Goal: Task Accomplishment & Management: Use online tool/utility

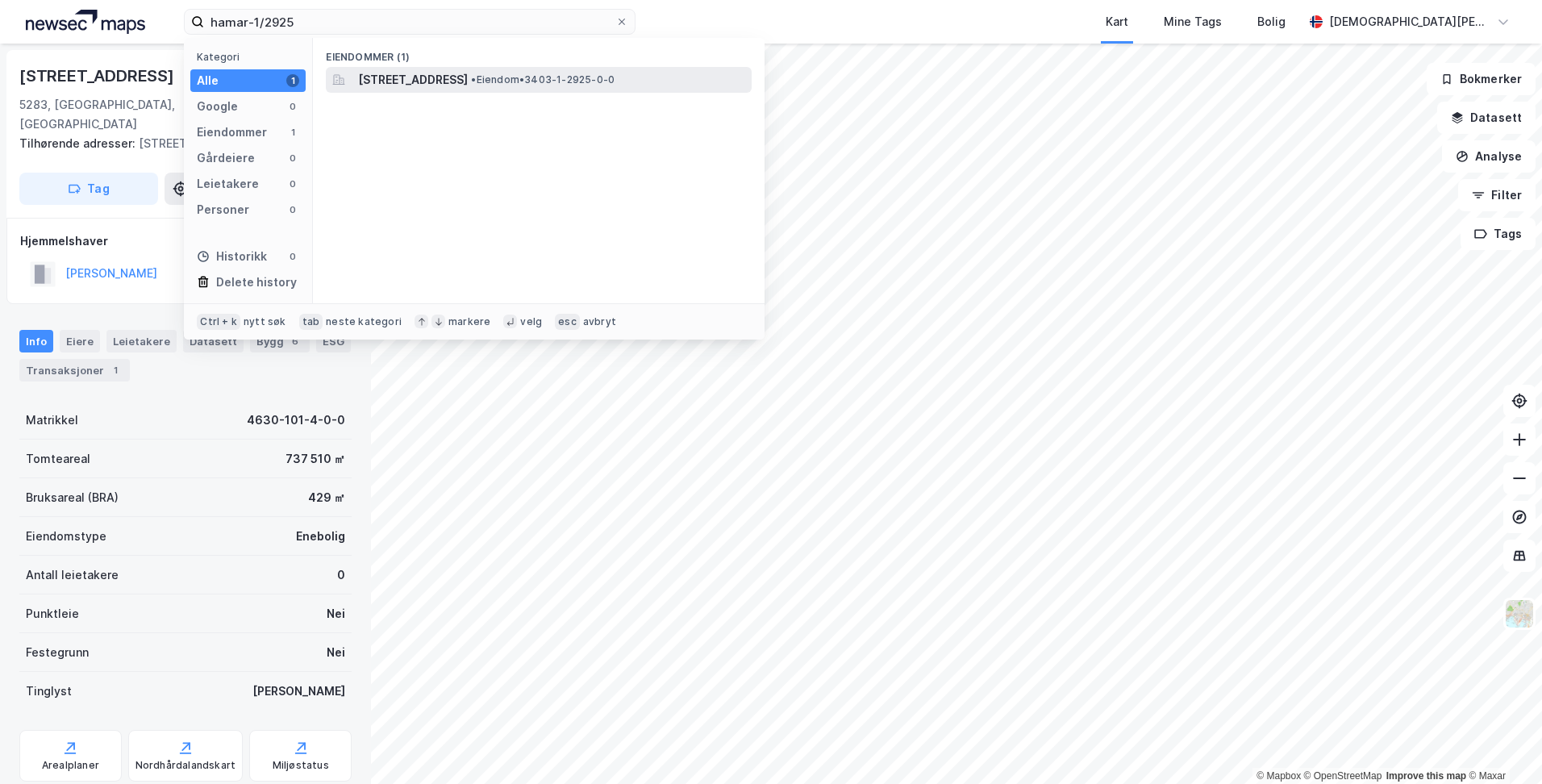
type input "hamar-1/2925"
click at [397, 82] on span "[STREET_ADDRESS]" at bounding box center [412, 80] width 110 height 20
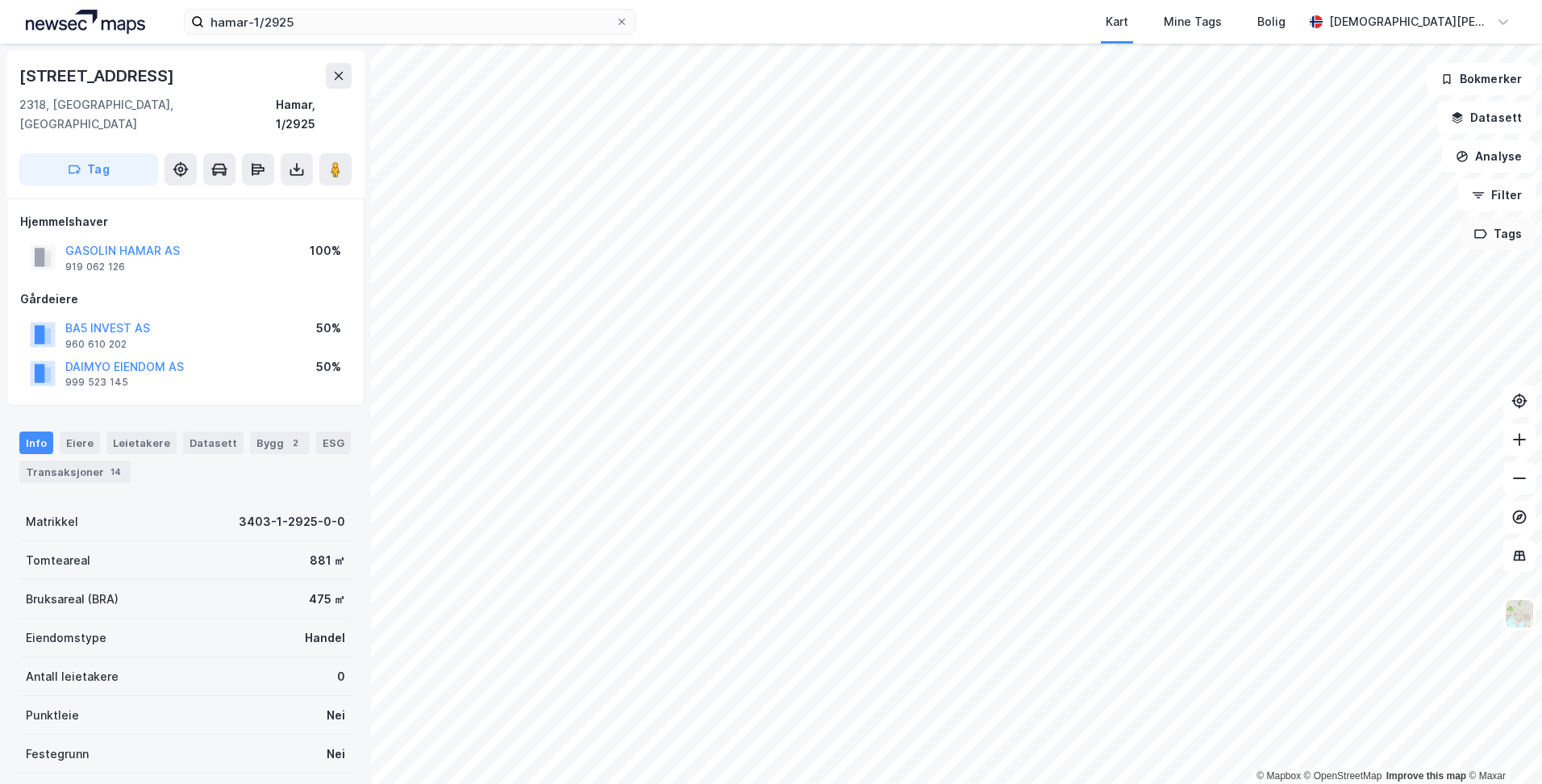
click at [1487, 240] on icon "button" at bounding box center [1480, 234] width 13 height 13
click at [1234, 245] on div "Tags" at bounding box center [1229, 244] width 39 height 25
click at [91, 153] on button "Tag" at bounding box center [88, 169] width 138 height 32
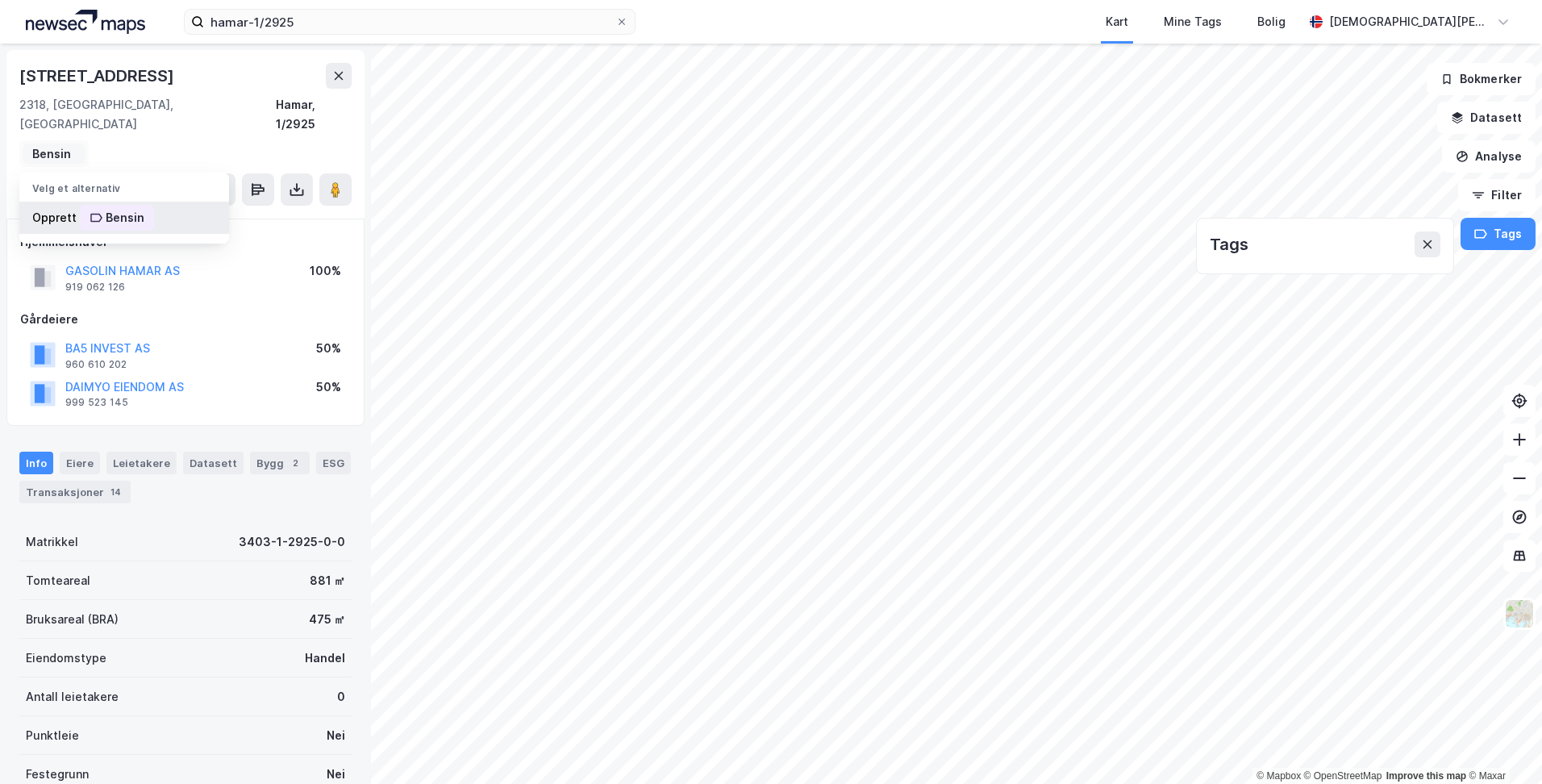
type input "Bensin"
click at [49, 201] on div "Opprett Bensin" at bounding box center [124, 217] width 210 height 32
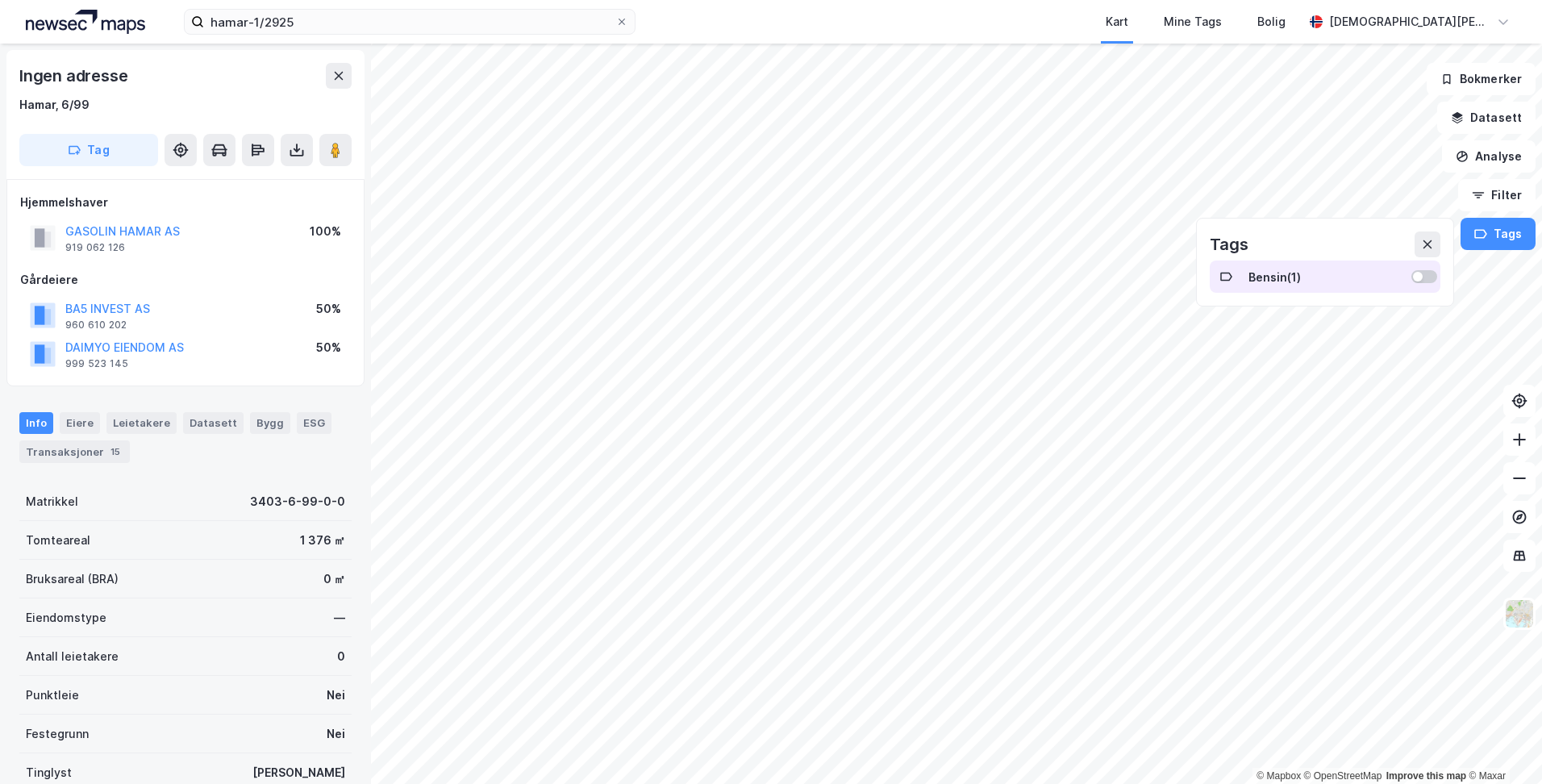
click at [1436, 279] on div at bounding box center [1424, 276] width 25 height 13
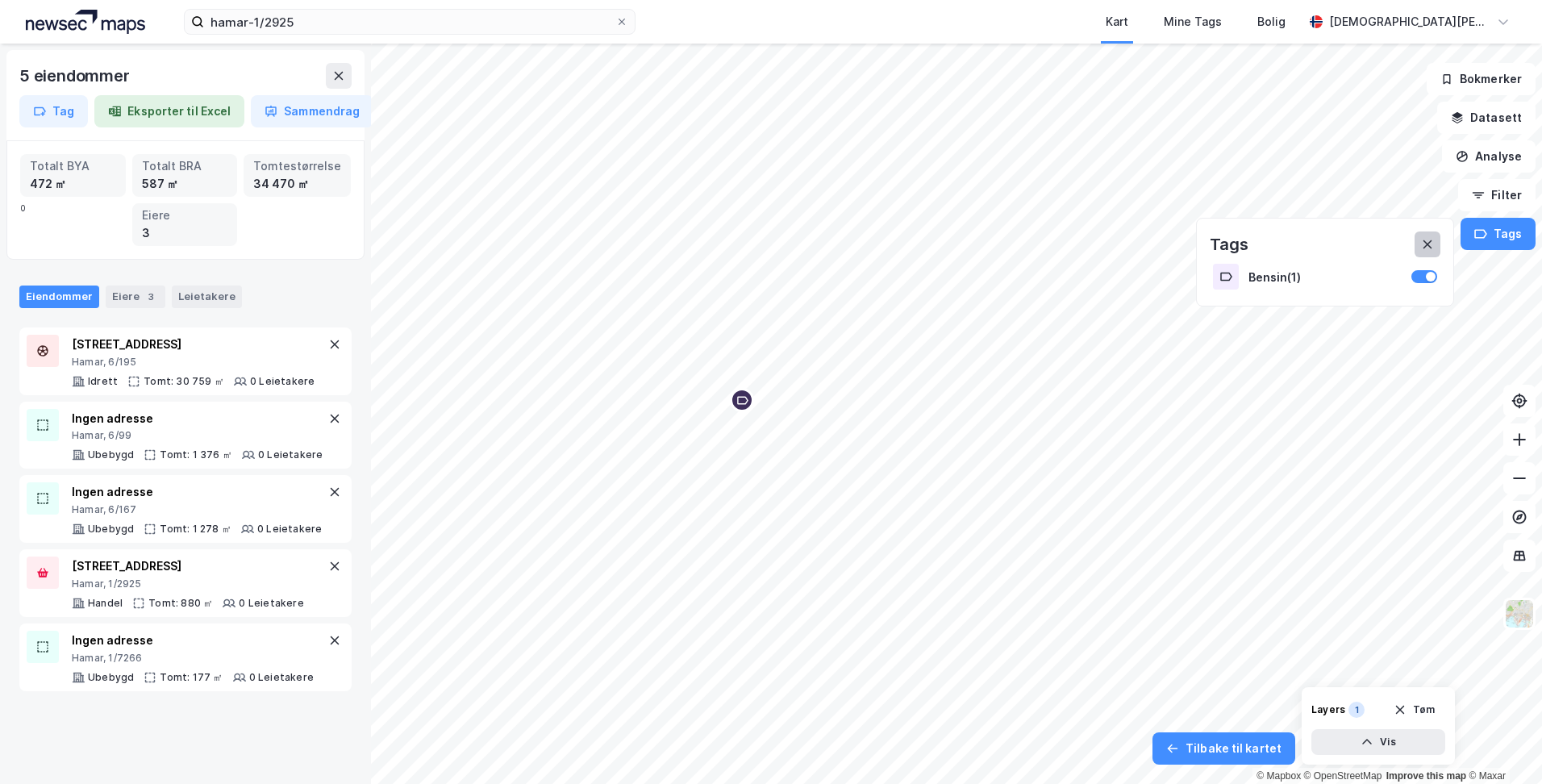
click at [1438, 246] on button at bounding box center [1427, 244] width 25 height 25
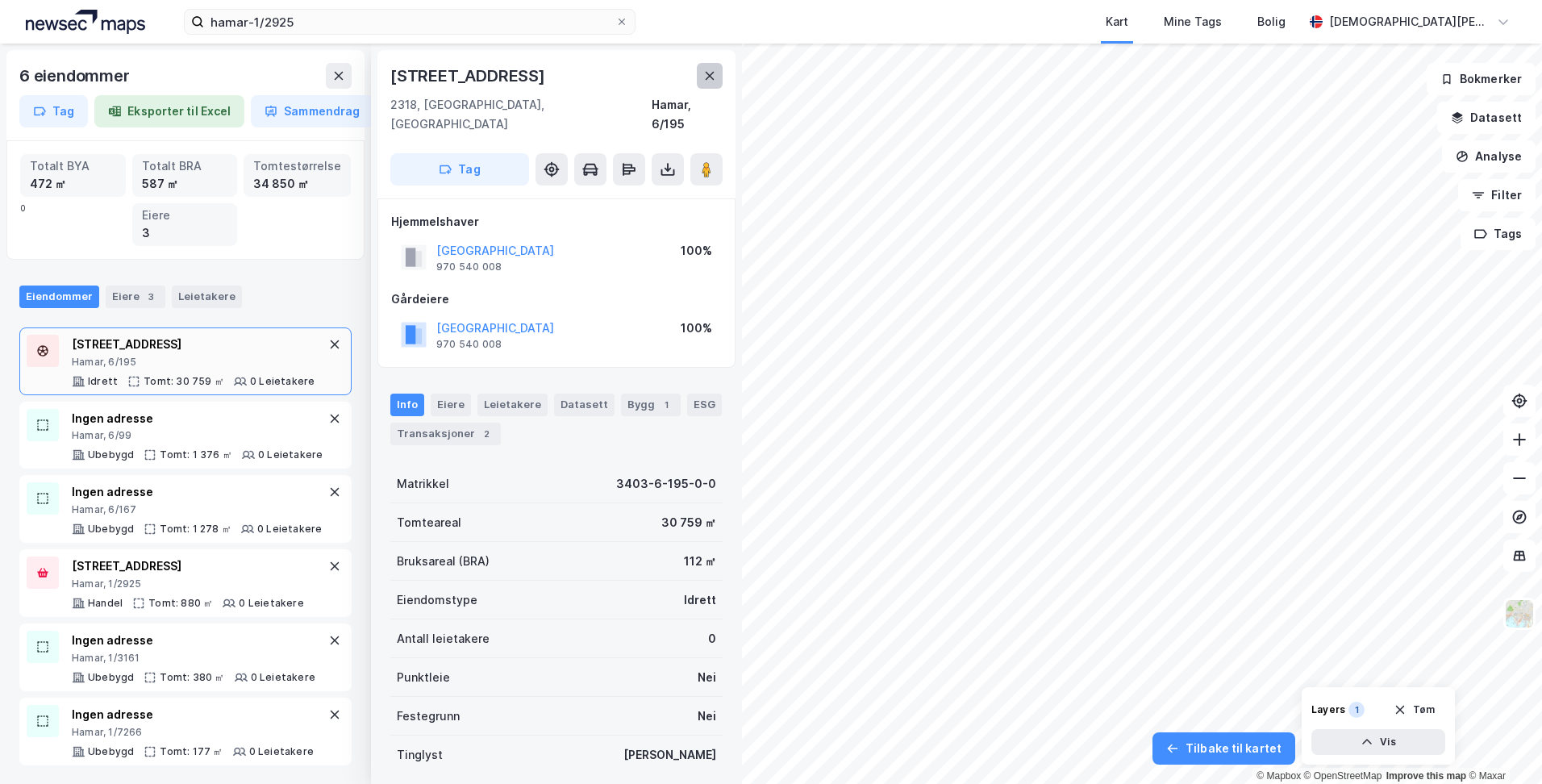
click at [709, 75] on icon at bounding box center [710, 75] width 8 height 8
